Goal: Information Seeking & Learning: Learn about a topic

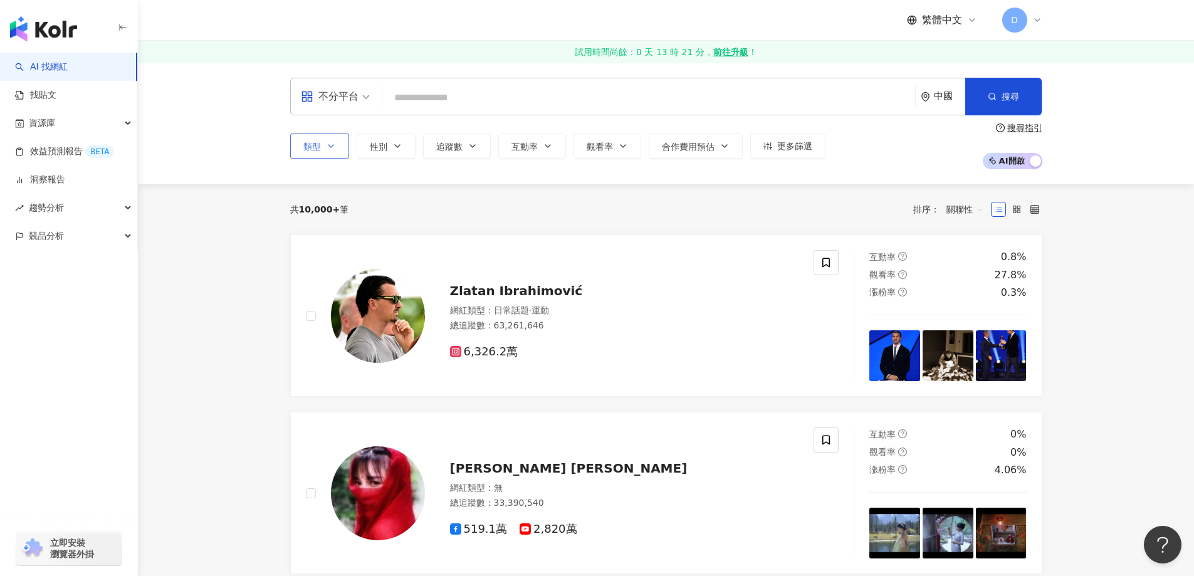
click at [333, 140] on button "類型" at bounding box center [319, 145] width 59 height 25
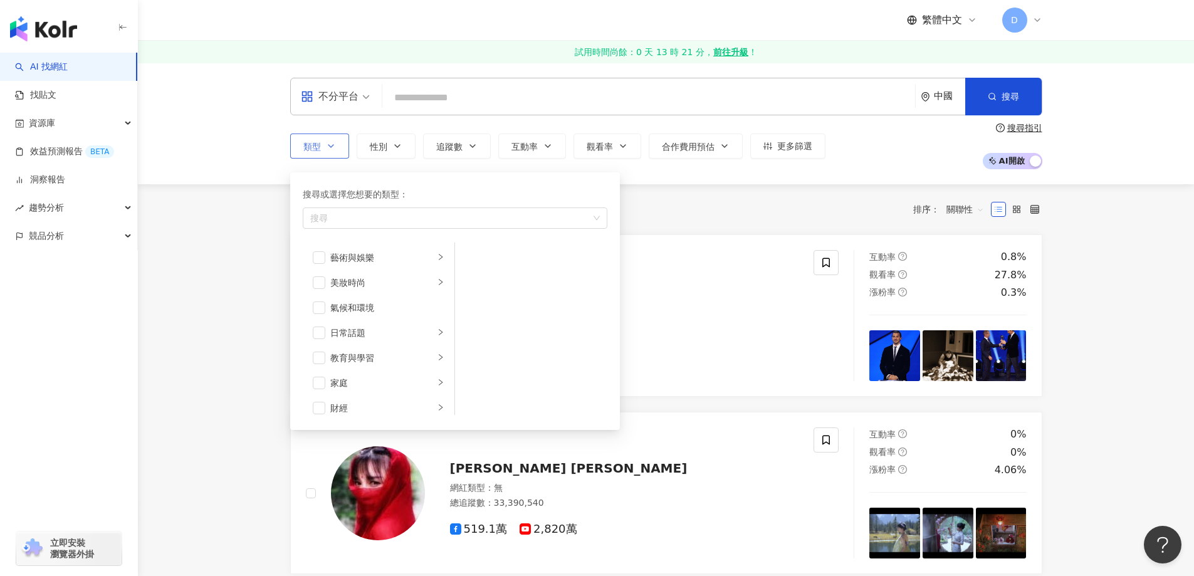
click at [333, 140] on button "類型 搜尋或選擇您想要的類型： 搜尋 藝術與娛樂 美妝時尚 氣候和環境 日常話題 教育與學習 家庭 財經 美食 命理占卜 遊戲 法政社會 生活風格 影視娛樂 …" at bounding box center [319, 145] width 59 height 25
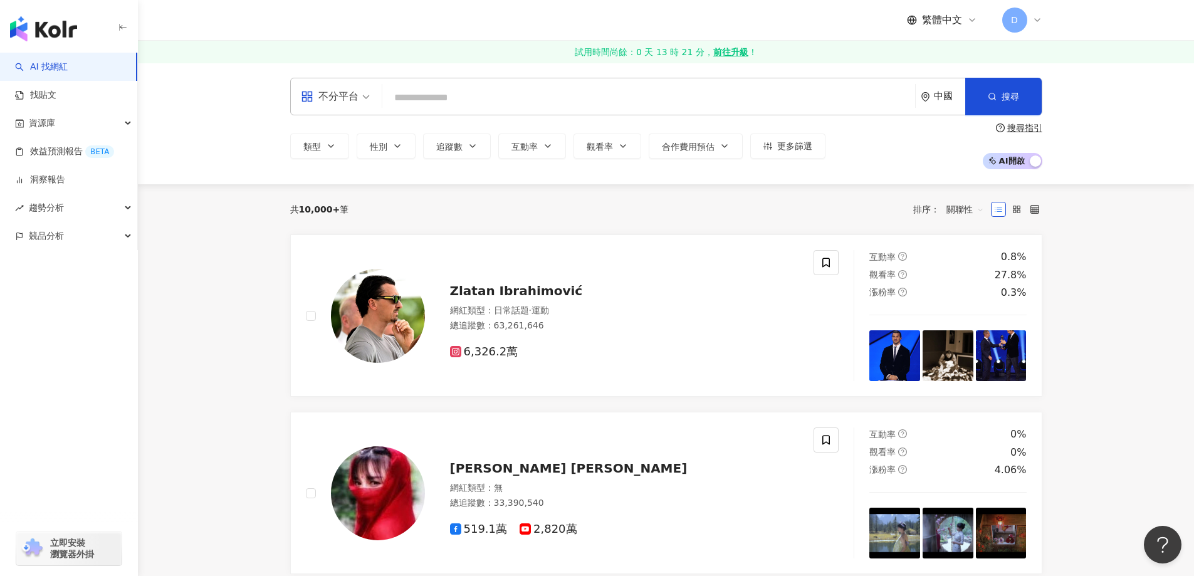
click at [952, 100] on div "中國" at bounding box center [949, 96] width 31 height 11
click at [890, 150] on div "中國 kh cm ca 喀麥隆 加拿大 開曼群島 中非共和國 查德 智利 中國 聖誕島 科科斯（基林）群島" at bounding box center [896, 140] width 123 height 21
type input "*"
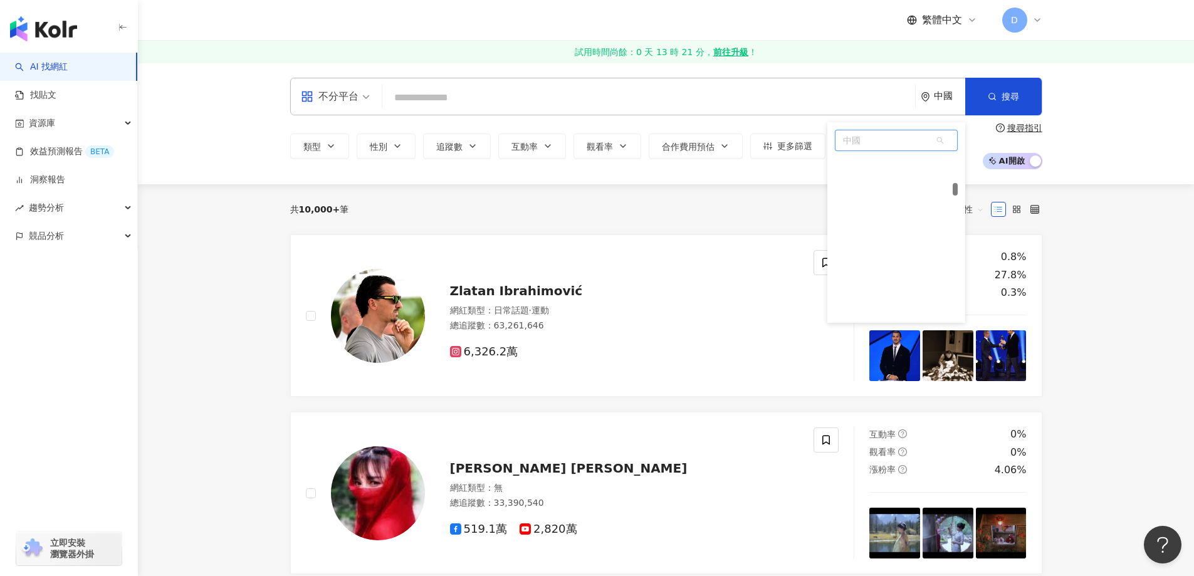
scroll to position [1245, 0]
type input "**"
click at [869, 159] on div "日本" at bounding box center [896, 165] width 123 height 23
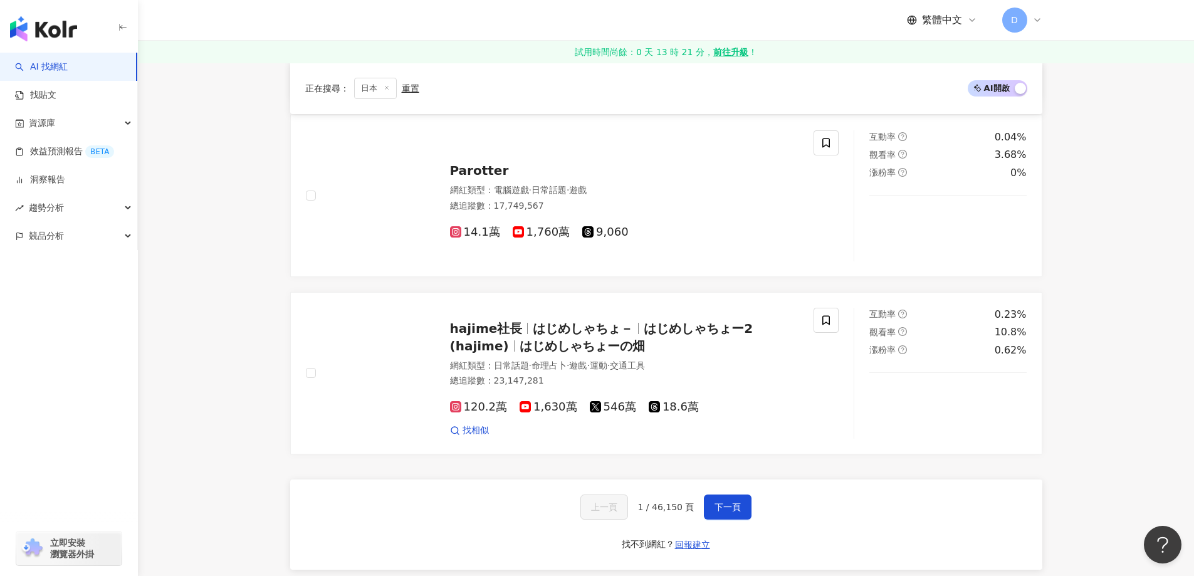
scroll to position [1943, 0]
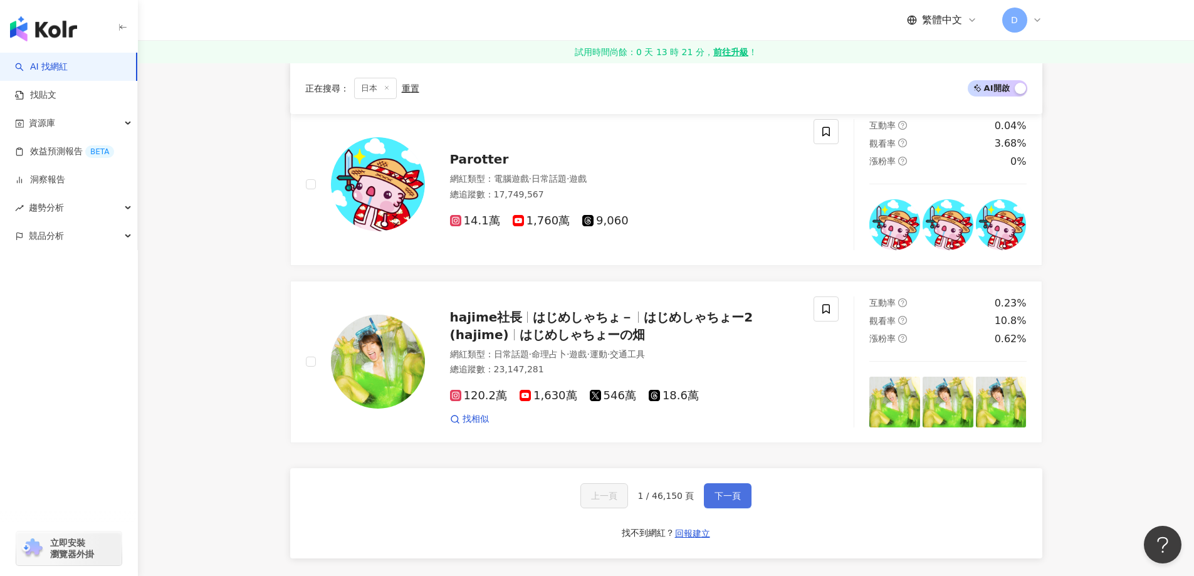
click at [726, 499] on span "下一頁" at bounding box center [727, 496] width 26 height 10
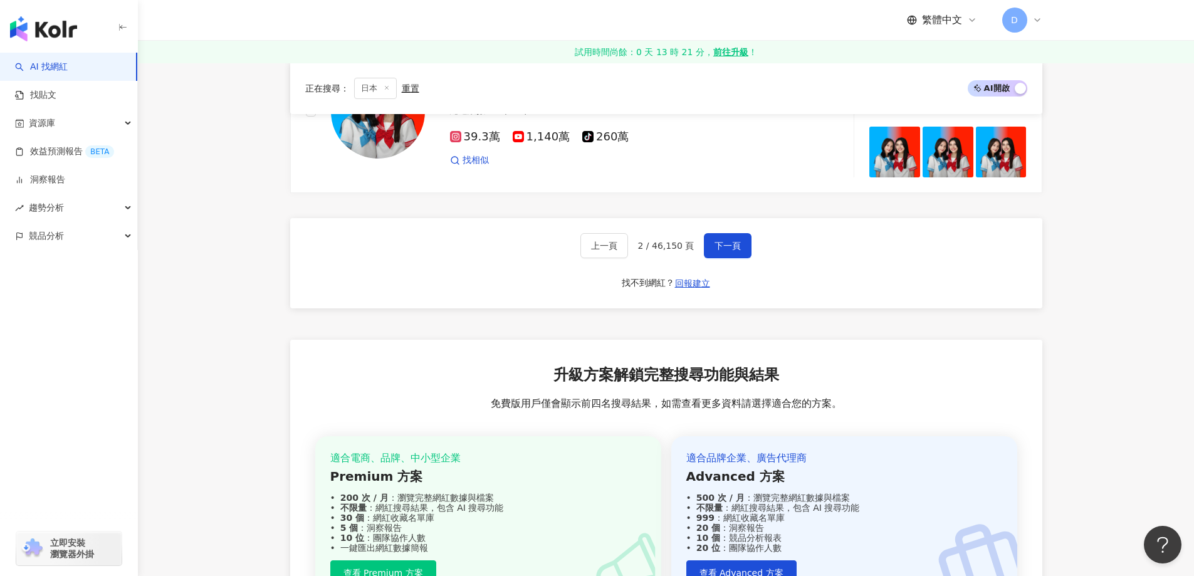
scroll to position [1844, 0]
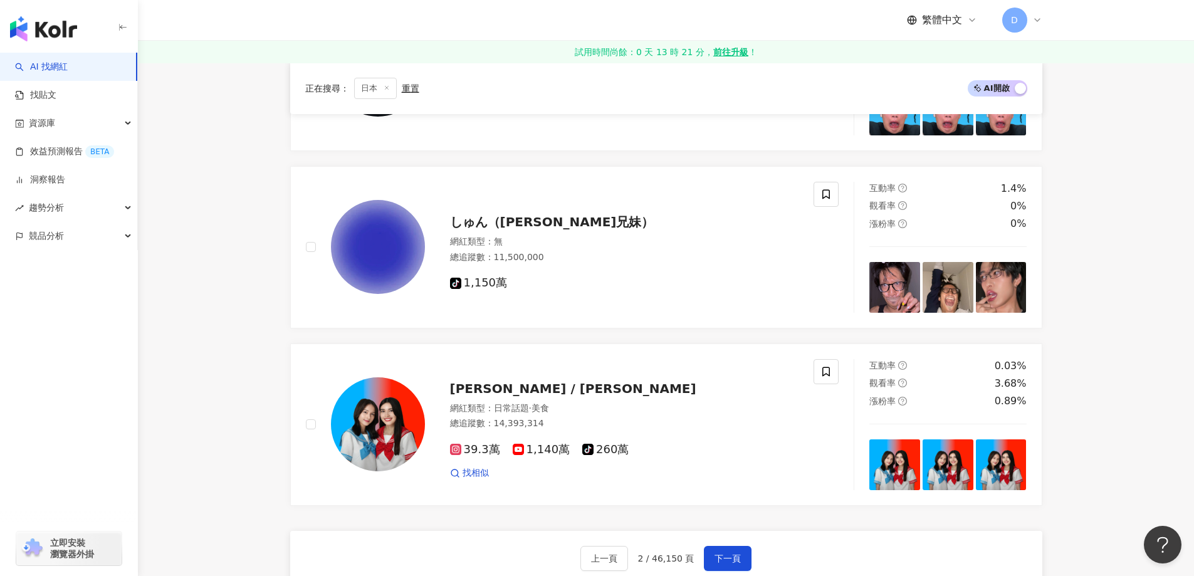
click at [749, 557] on div "上一頁 2 / 46,150 頁 下一頁 找不到網紅？ 回報建立" at bounding box center [666, 576] width 752 height 90
click at [704, 559] on button "下一頁" at bounding box center [728, 558] width 48 height 25
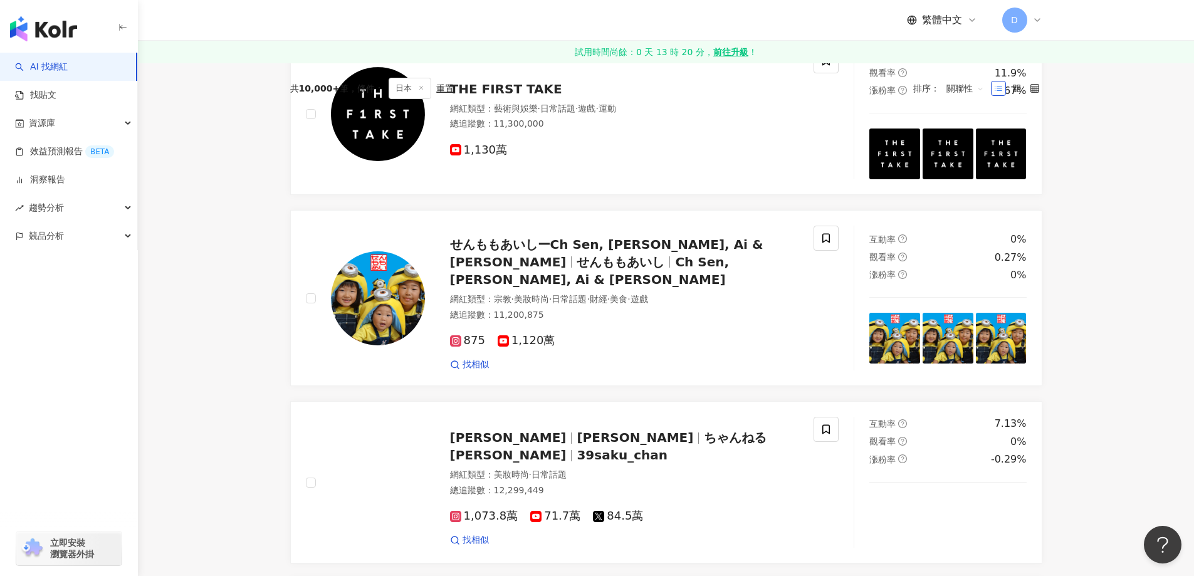
scroll to position [0, 0]
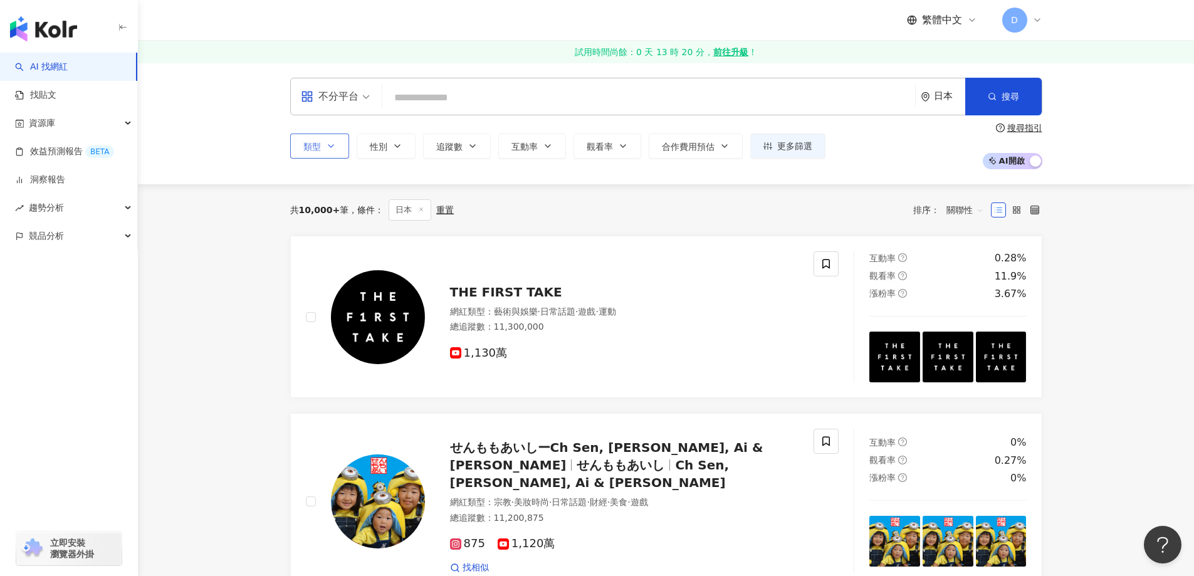
click at [330, 154] on button "類型" at bounding box center [319, 145] width 59 height 25
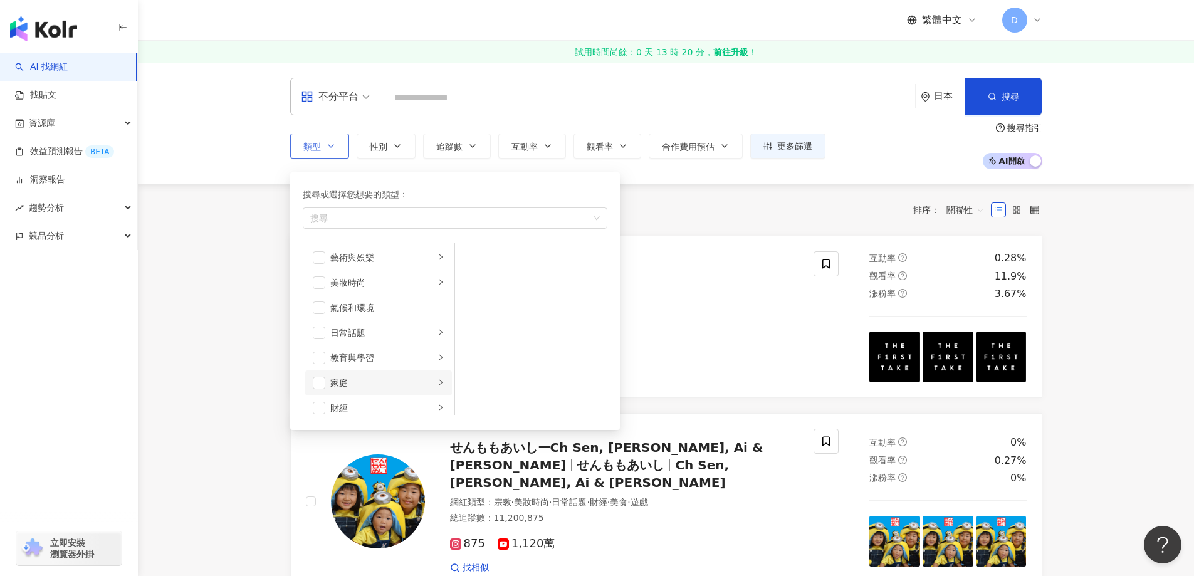
click at [374, 381] on div "家庭" at bounding box center [382, 383] width 104 height 14
click at [487, 256] on div "母嬰" at bounding box center [540, 258] width 115 height 14
click at [466, 284] on span "button" at bounding box center [471, 282] width 13 height 13
click at [315, 285] on span "button" at bounding box center [319, 282] width 13 height 13
click at [331, 287] on div "美妝時尚" at bounding box center [382, 283] width 104 height 14
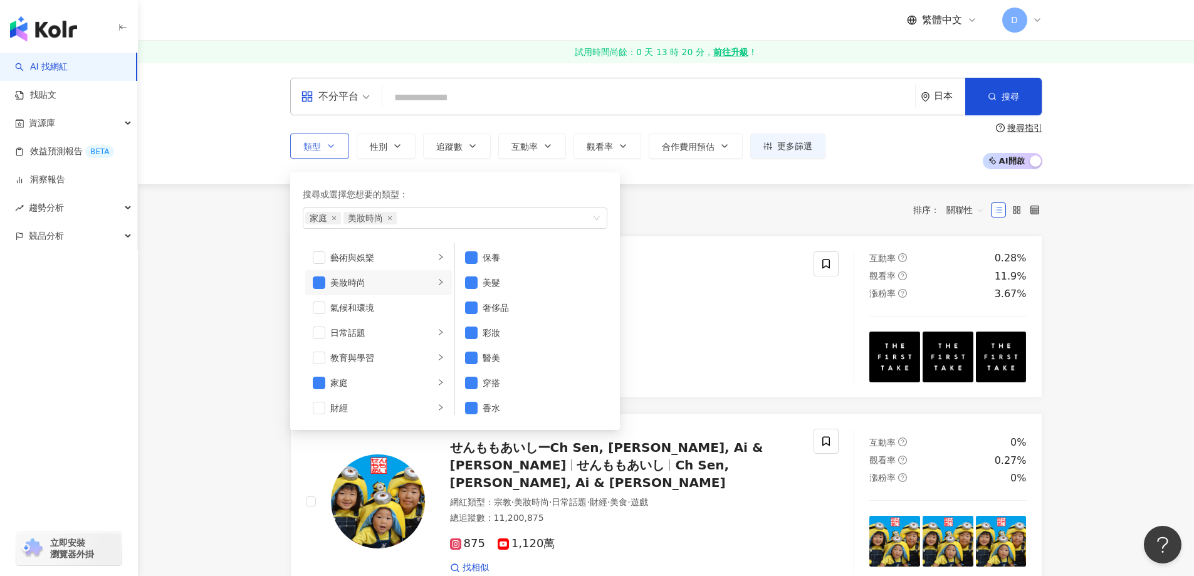
click at [325, 285] on li "美妝時尚" at bounding box center [378, 282] width 147 height 25
click at [313, 286] on span "button" at bounding box center [319, 282] width 13 height 13
click at [470, 376] on span "button" at bounding box center [471, 375] width 13 height 13
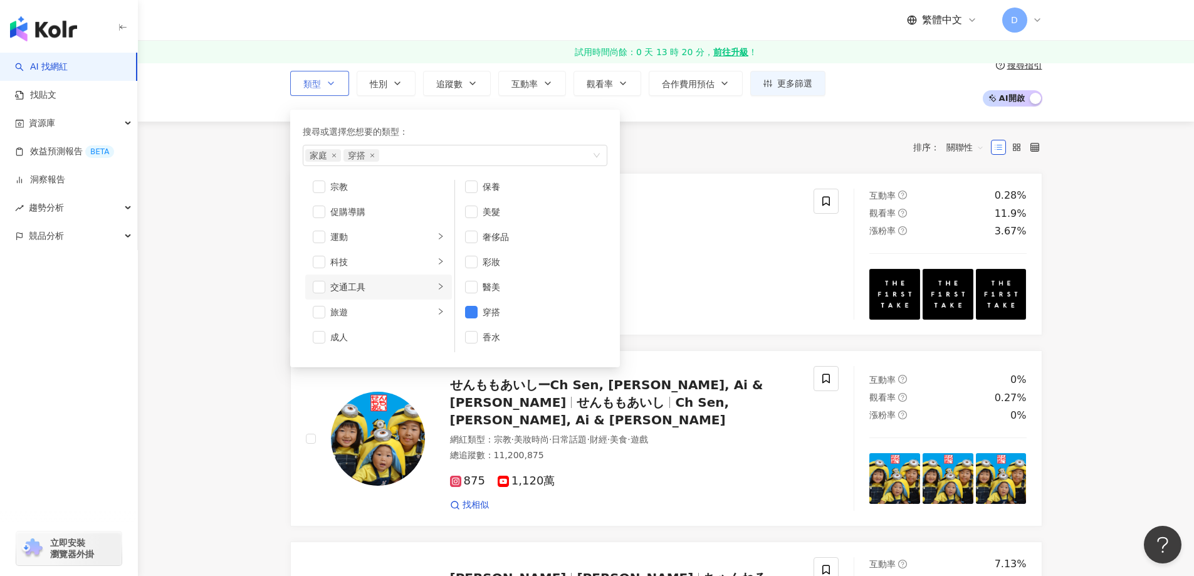
scroll to position [372, 0]
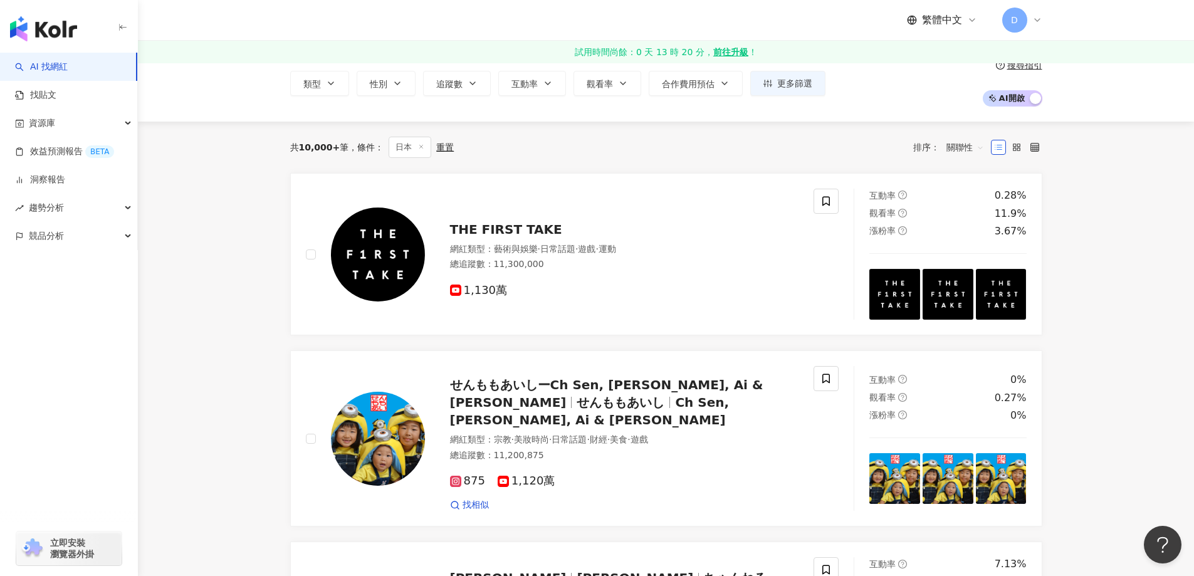
click at [686, 134] on div "共 10,000+ 筆 條件 ： 日本 重置 排序： 關聯性" at bounding box center [666, 147] width 752 height 51
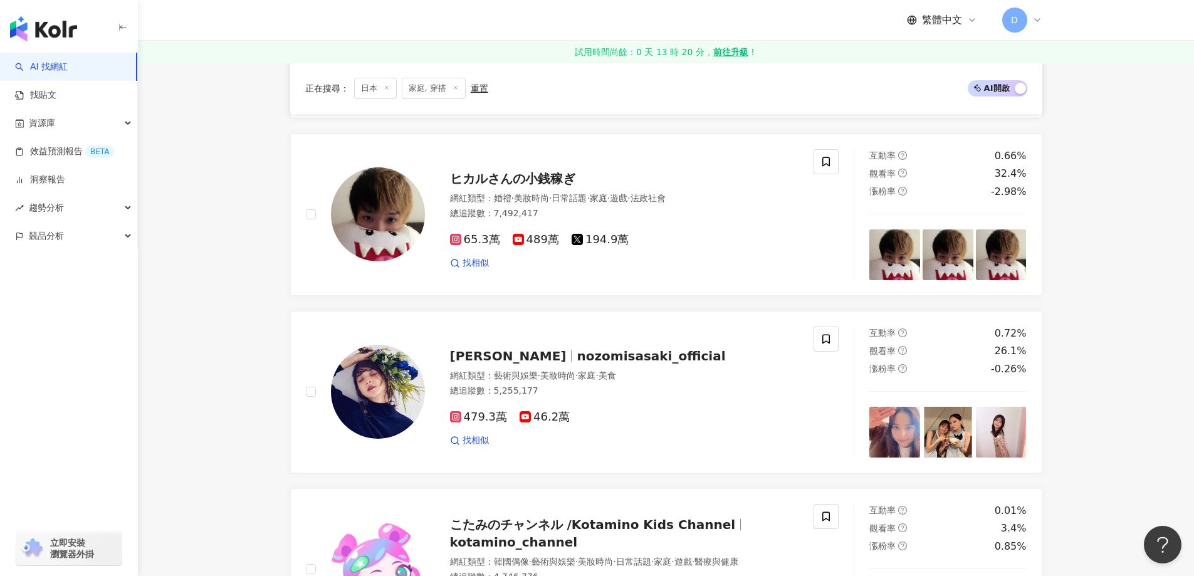
scroll to position [2006, 0]
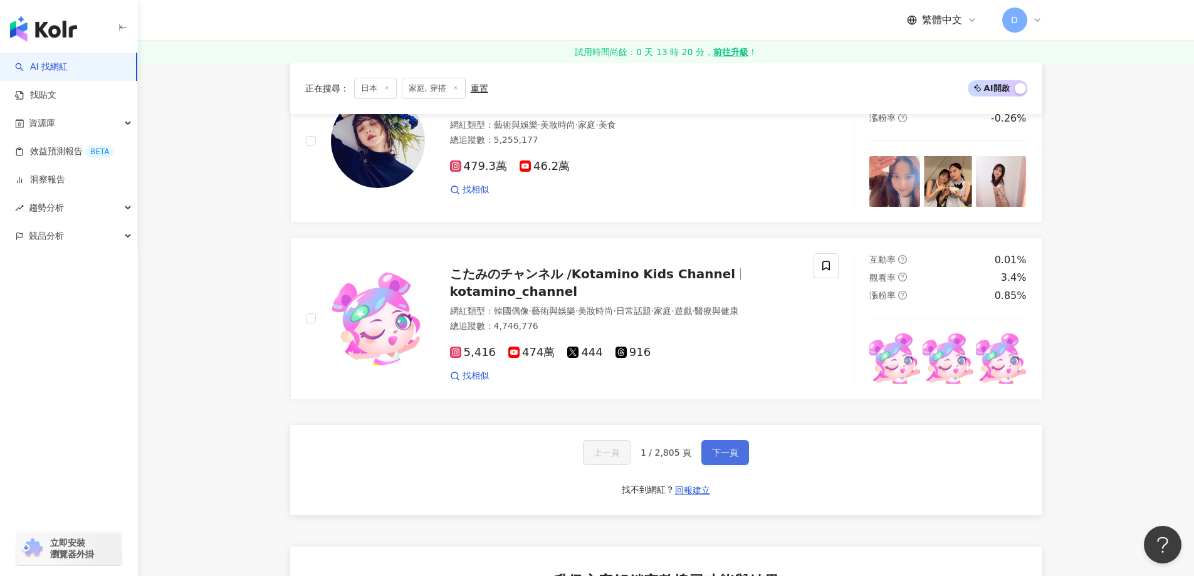
click at [720, 456] on span "下一頁" at bounding box center [725, 452] width 26 height 10
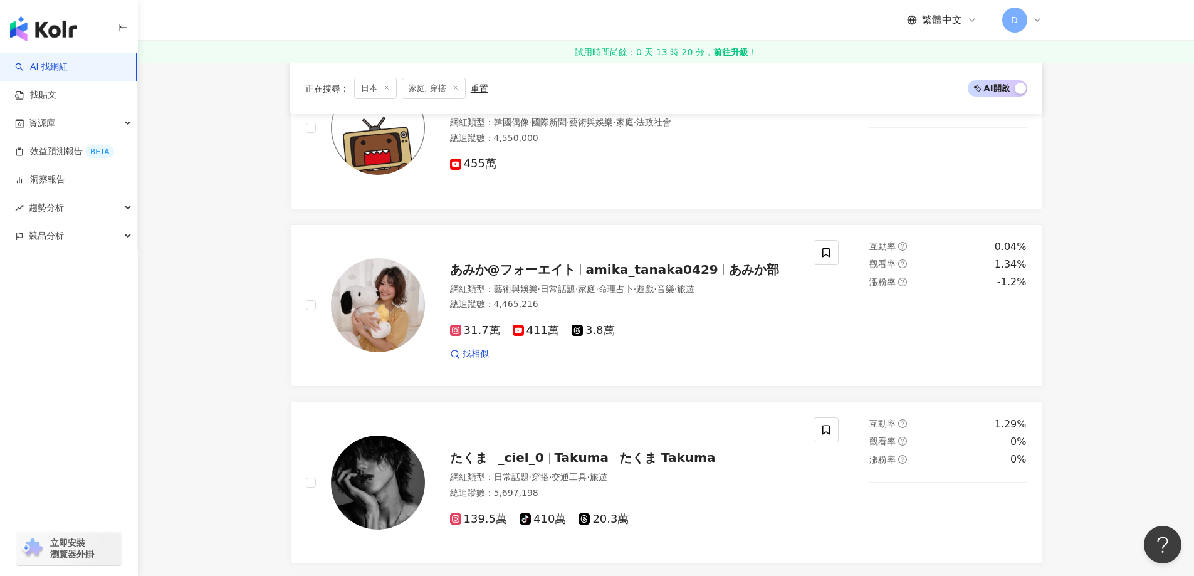
scroll to position [2042, 0]
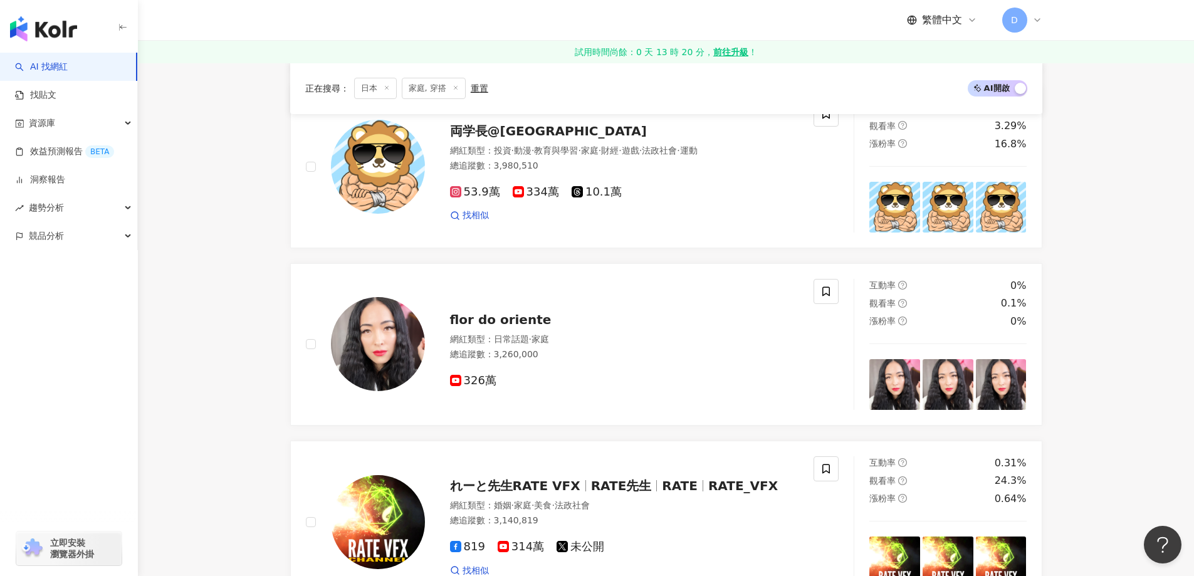
scroll to position [1478, 0]
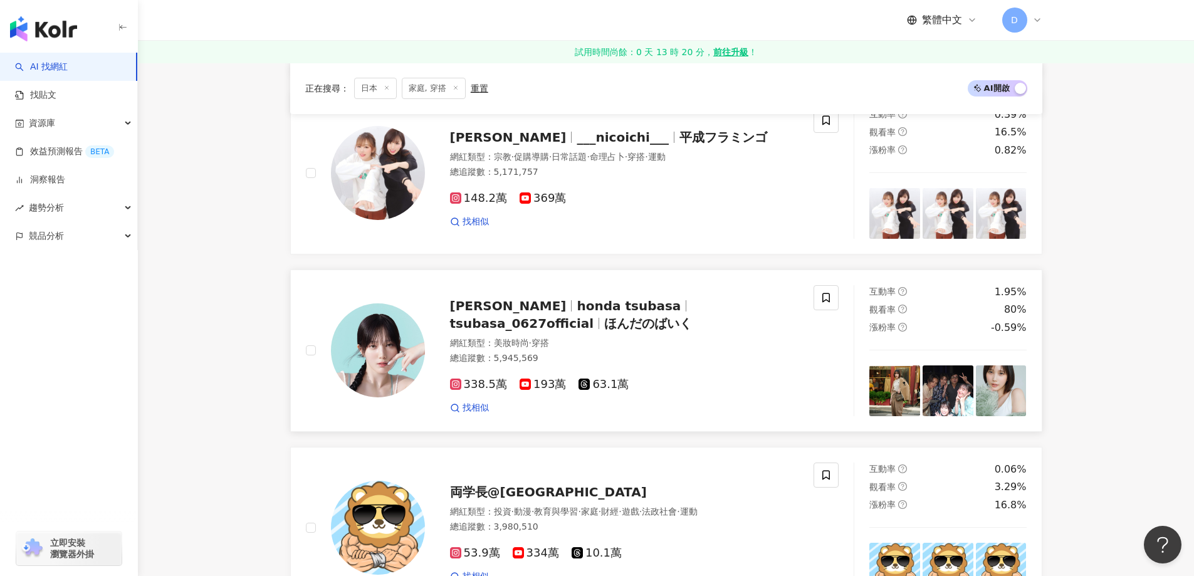
click at [567, 317] on div "本田 翼 honda tsubasa tsubasa_0627official ほんだのばいく" at bounding box center [624, 314] width 349 height 35
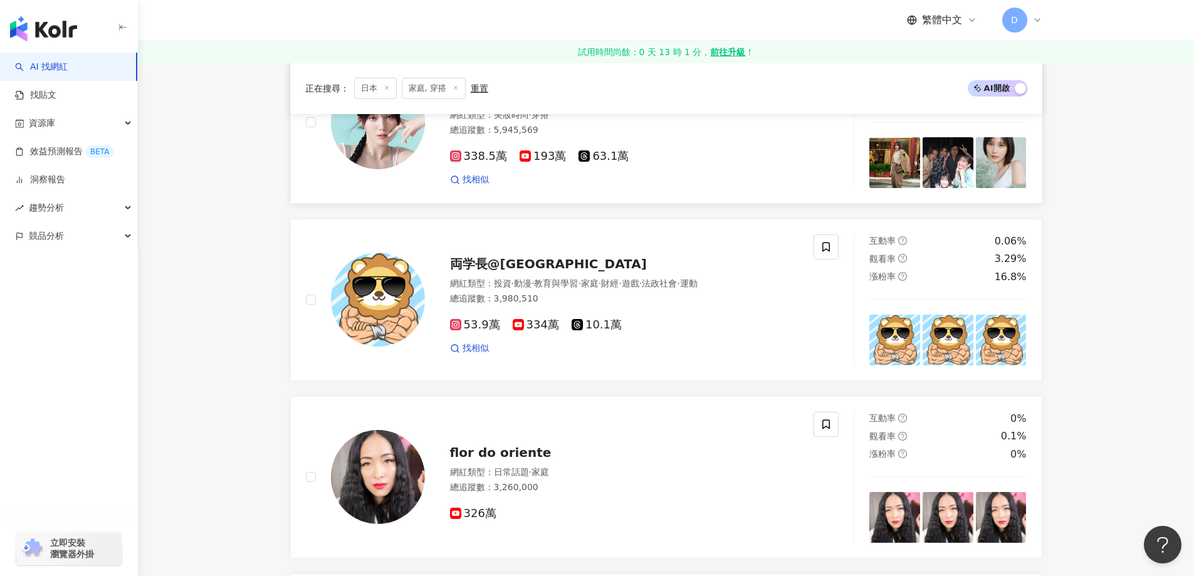
scroll to position [1917, 0]
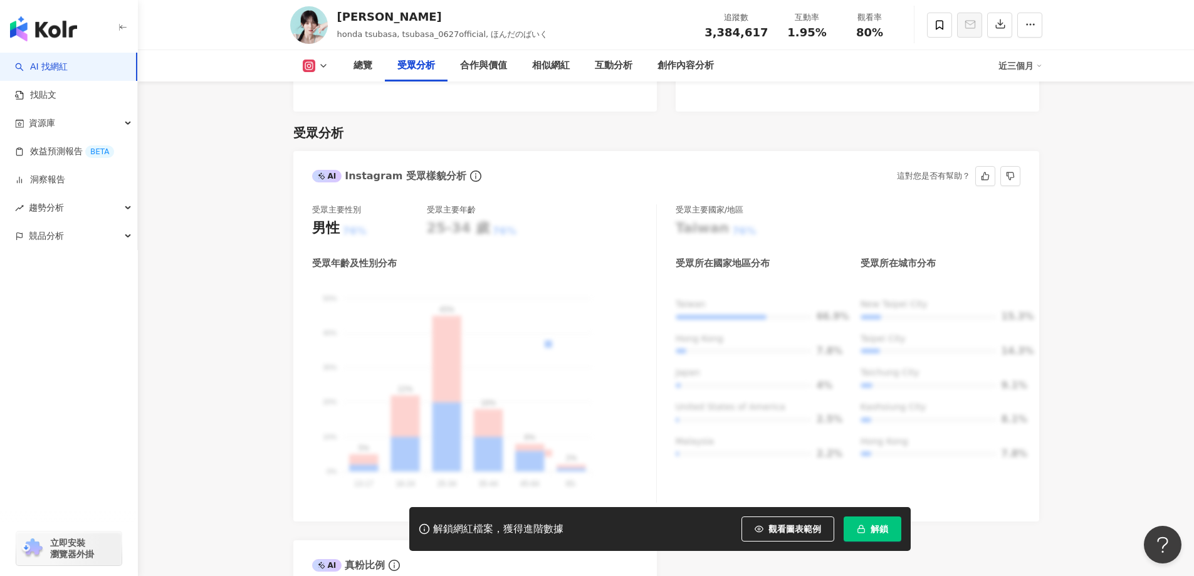
scroll to position [1065, 0]
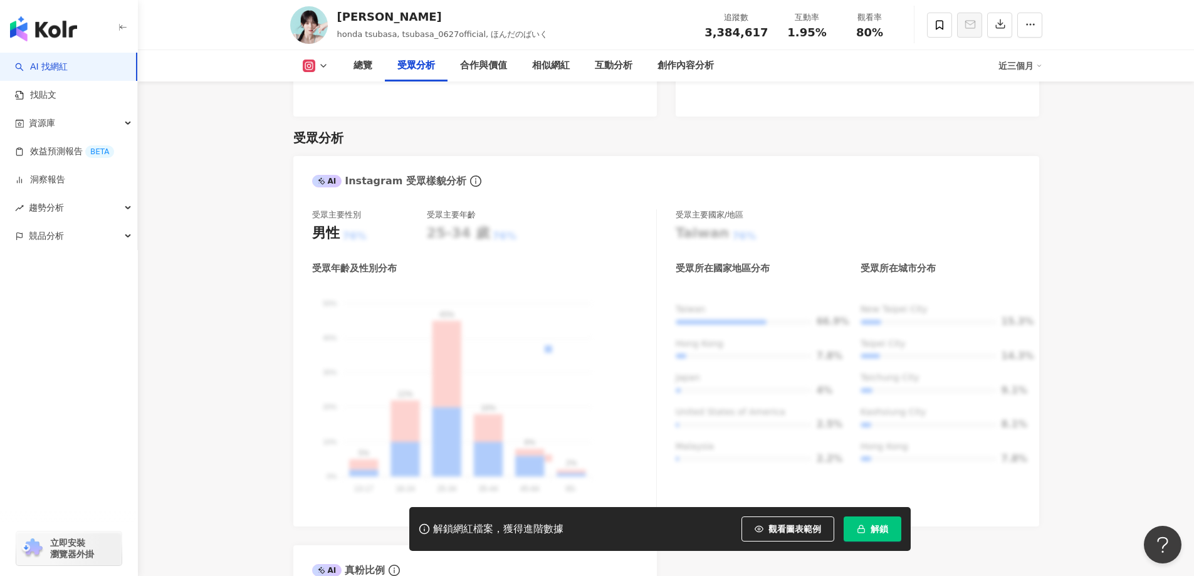
click at [893, 531] on button "解鎖" at bounding box center [873, 528] width 58 height 25
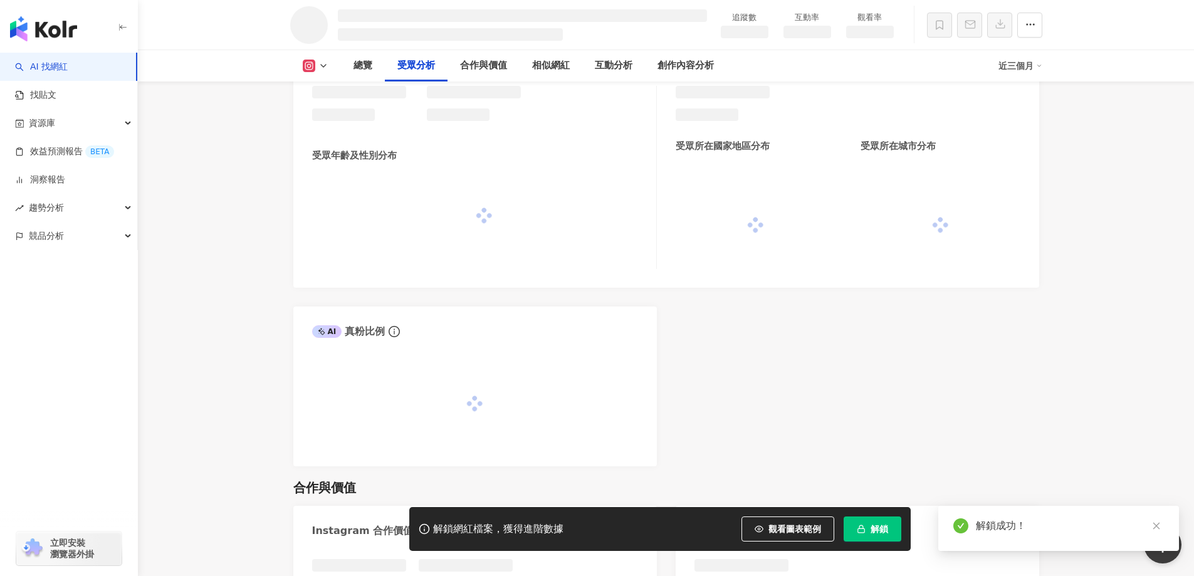
scroll to position [1039, 0]
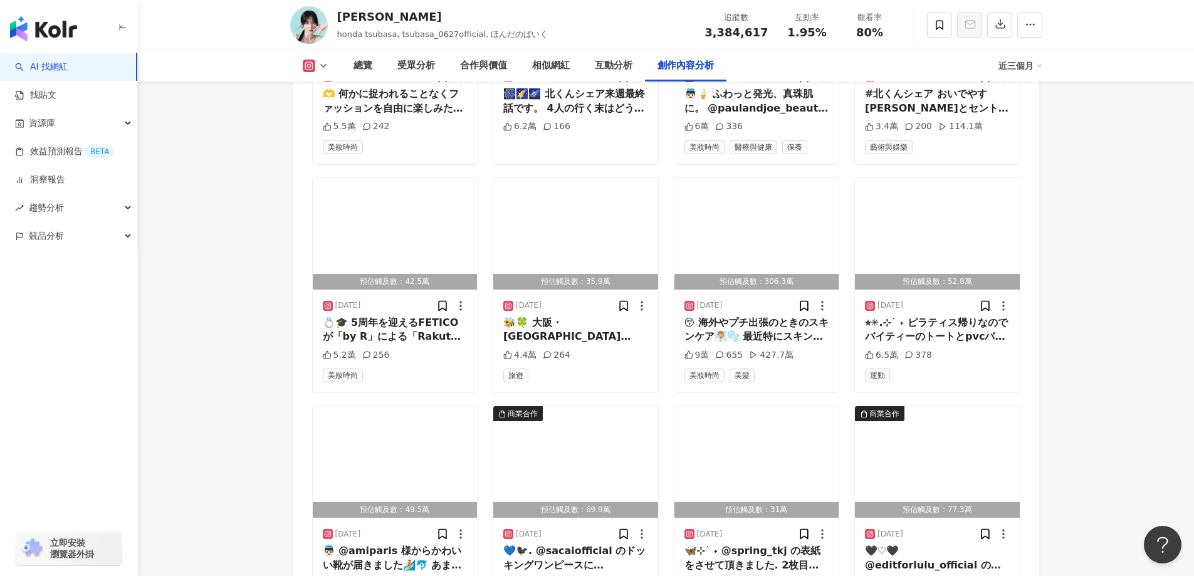
scroll to position [4262, 0]
